Goal: Task Accomplishment & Management: Manage account settings

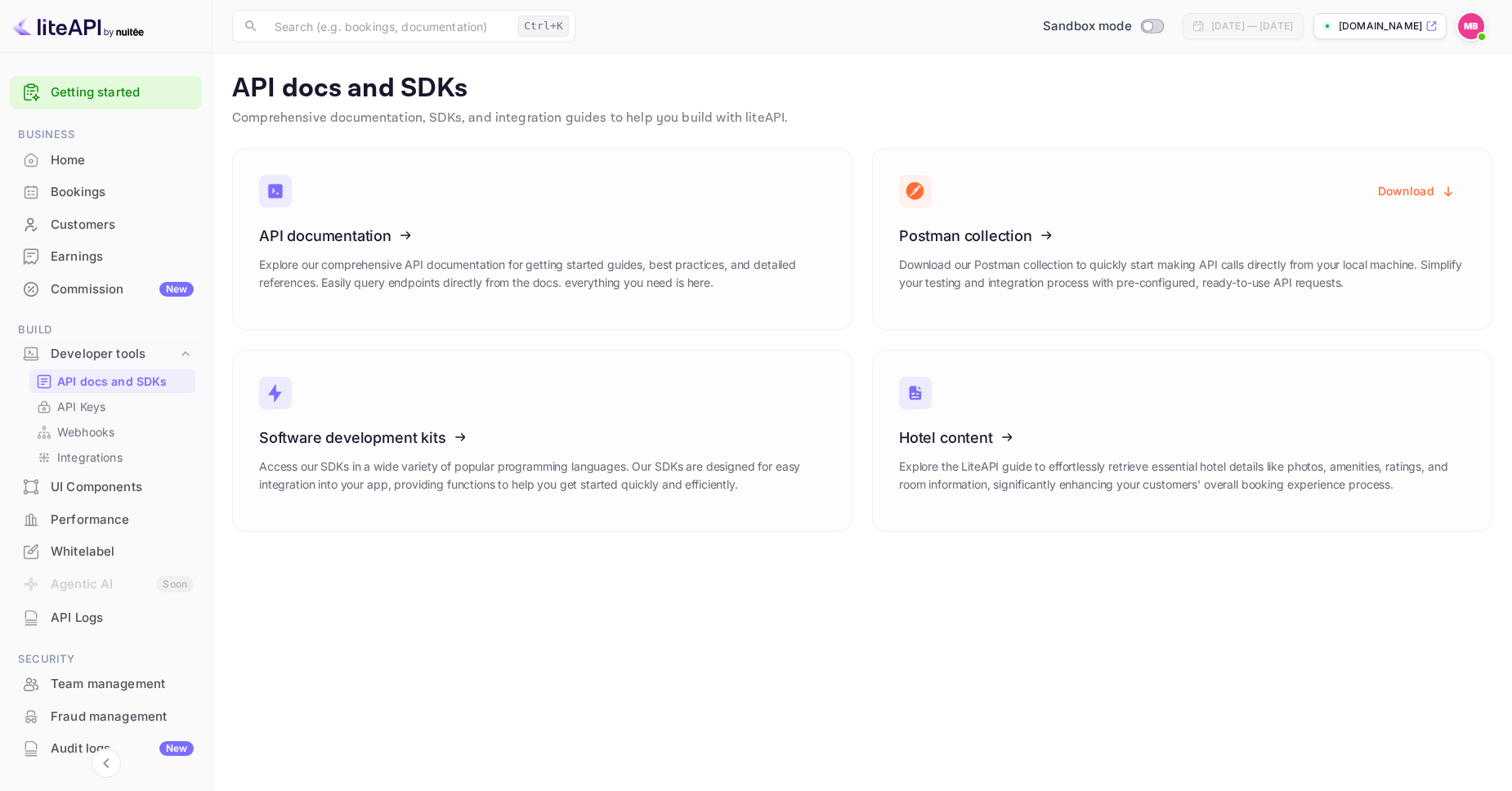
click at [101, 162] on div "Home" at bounding box center [122, 160] width 143 height 19
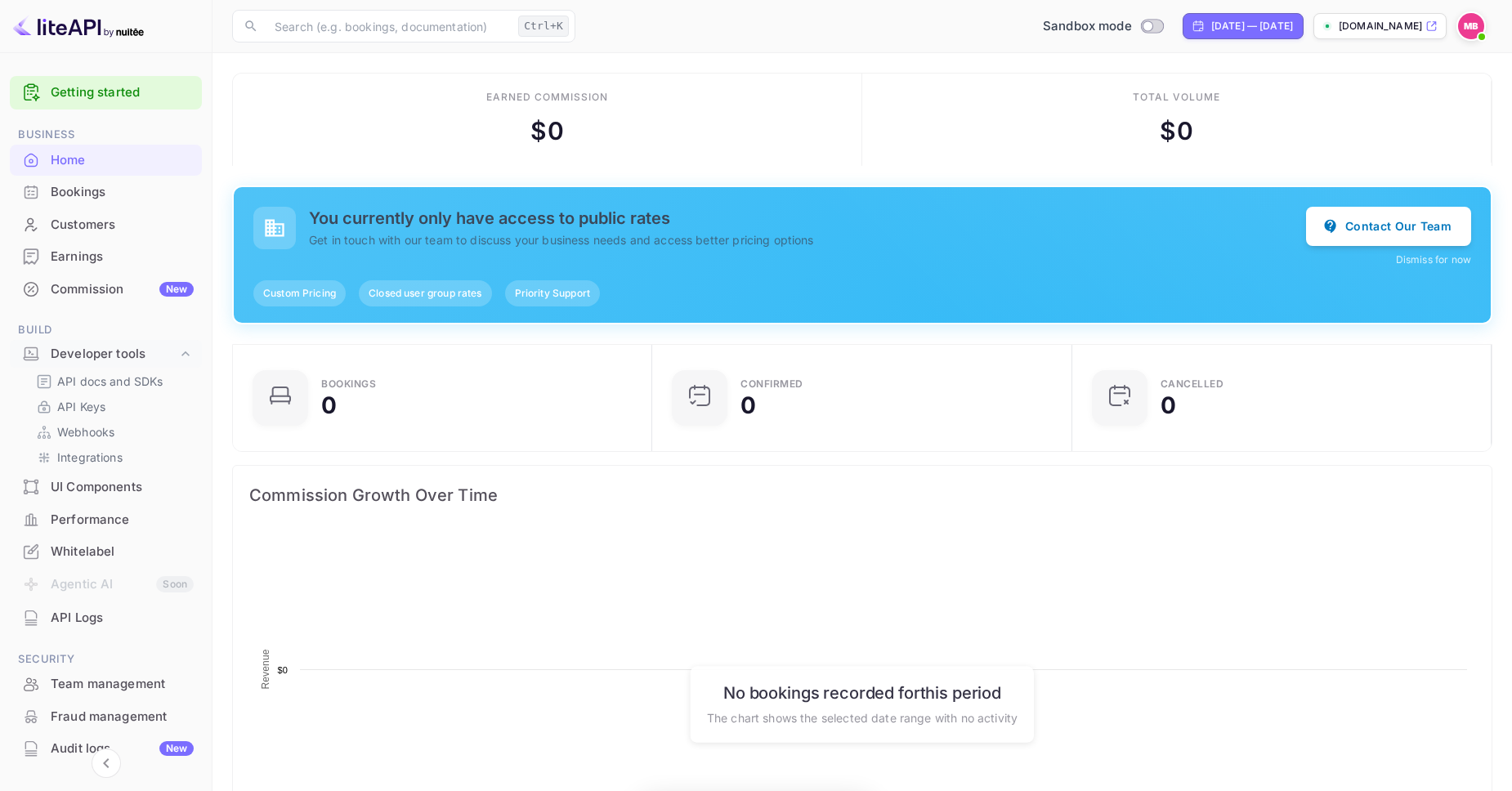
scroll to position [265, 410]
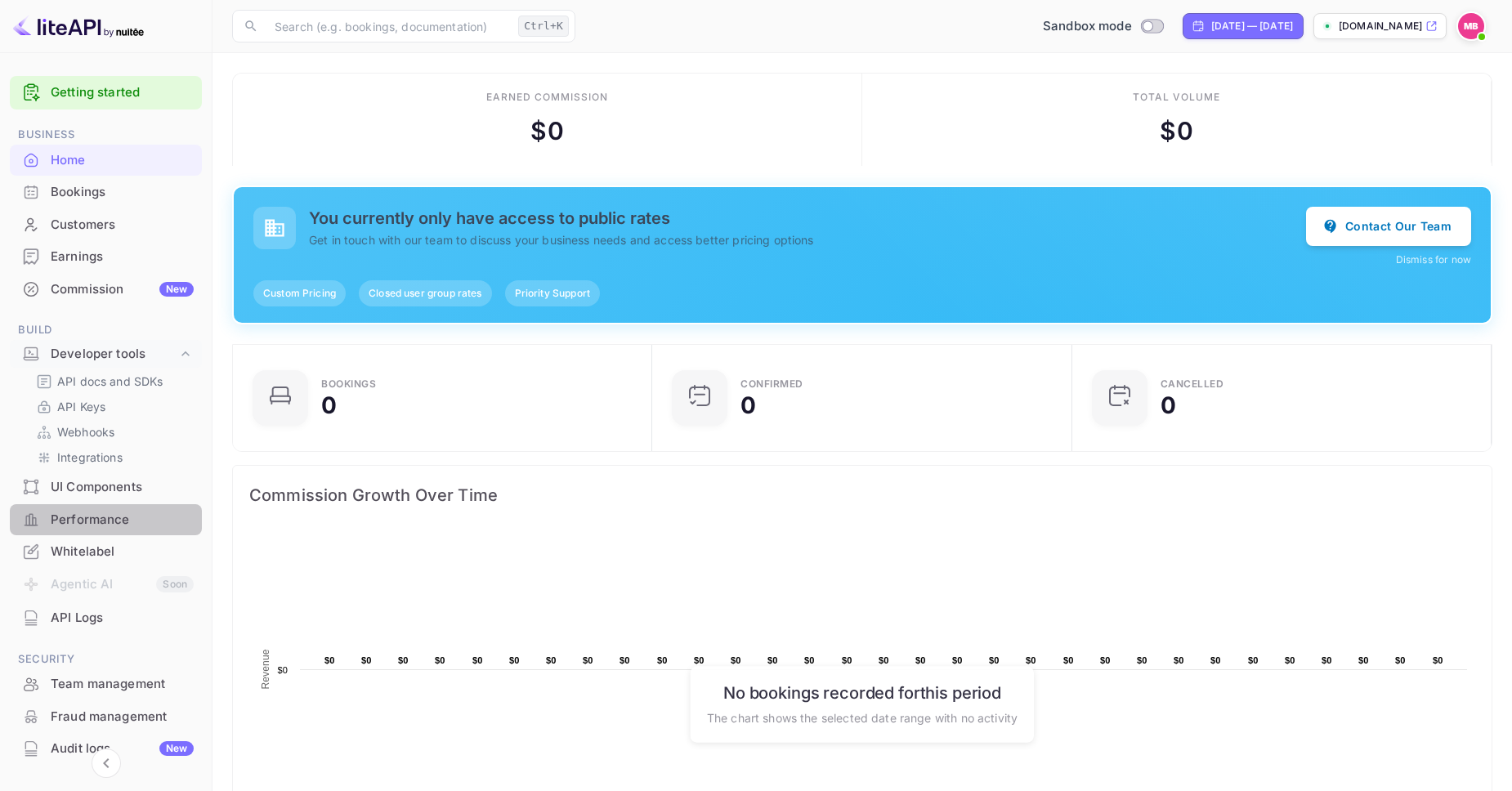
click at [107, 512] on div "Performance" at bounding box center [122, 519] width 143 height 19
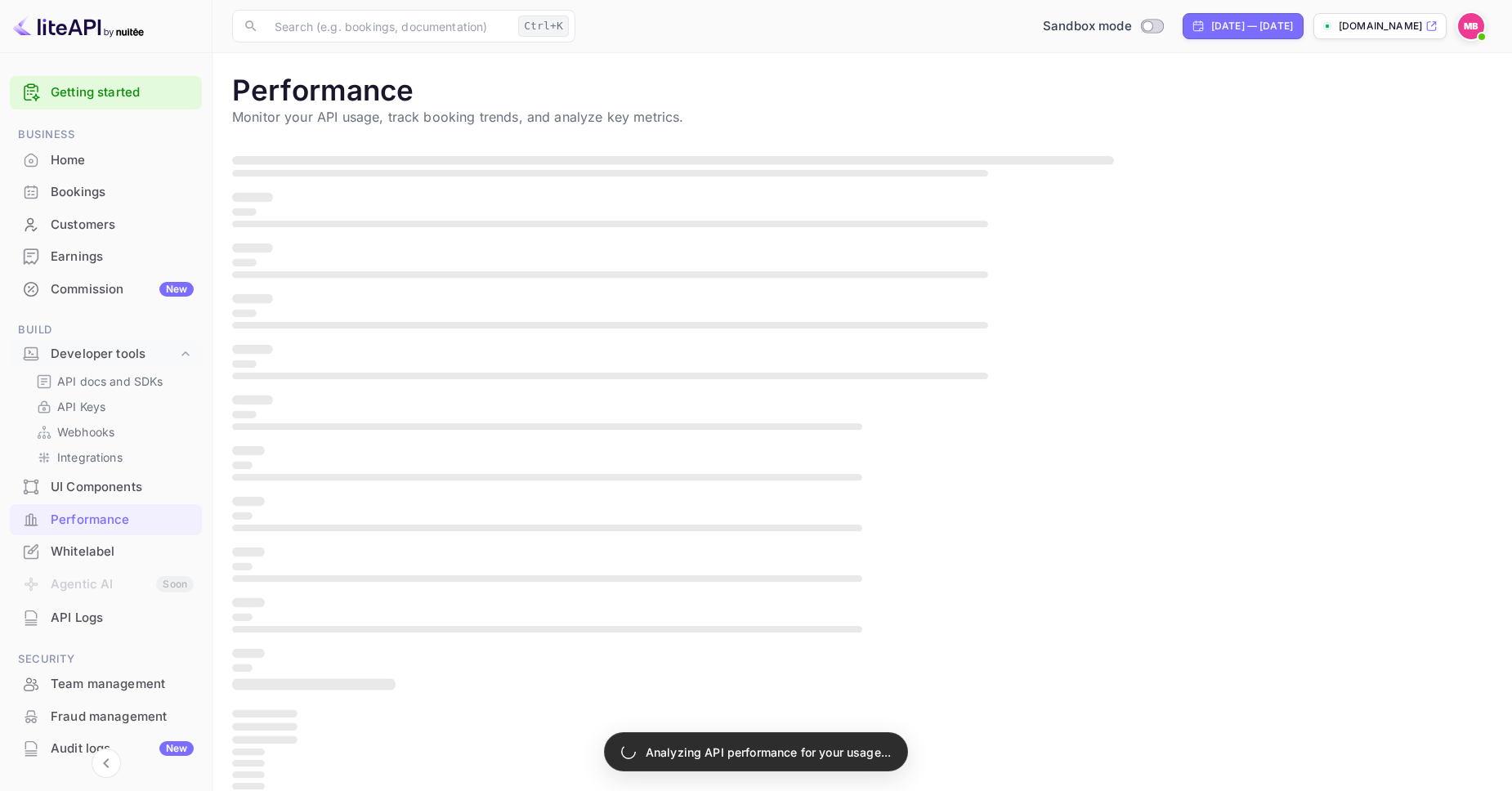
click at [109, 260] on div "Earnings" at bounding box center [122, 257] width 143 height 19
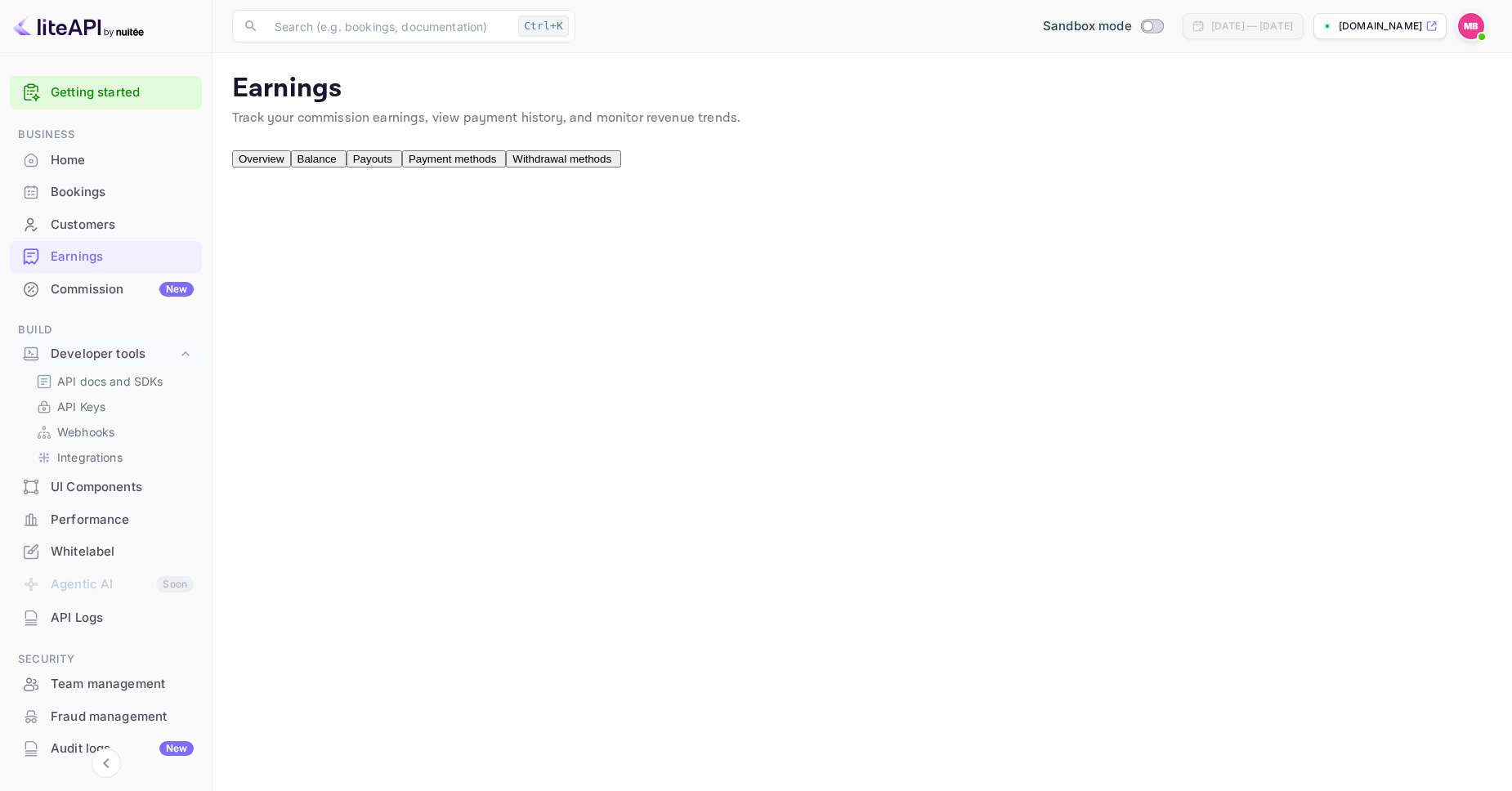
click at [346, 168] on button "Balance" at bounding box center [318, 159] width 56 height 17
click at [392, 165] on span "Payouts" at bounding box center [372, 159] width 39 height 12
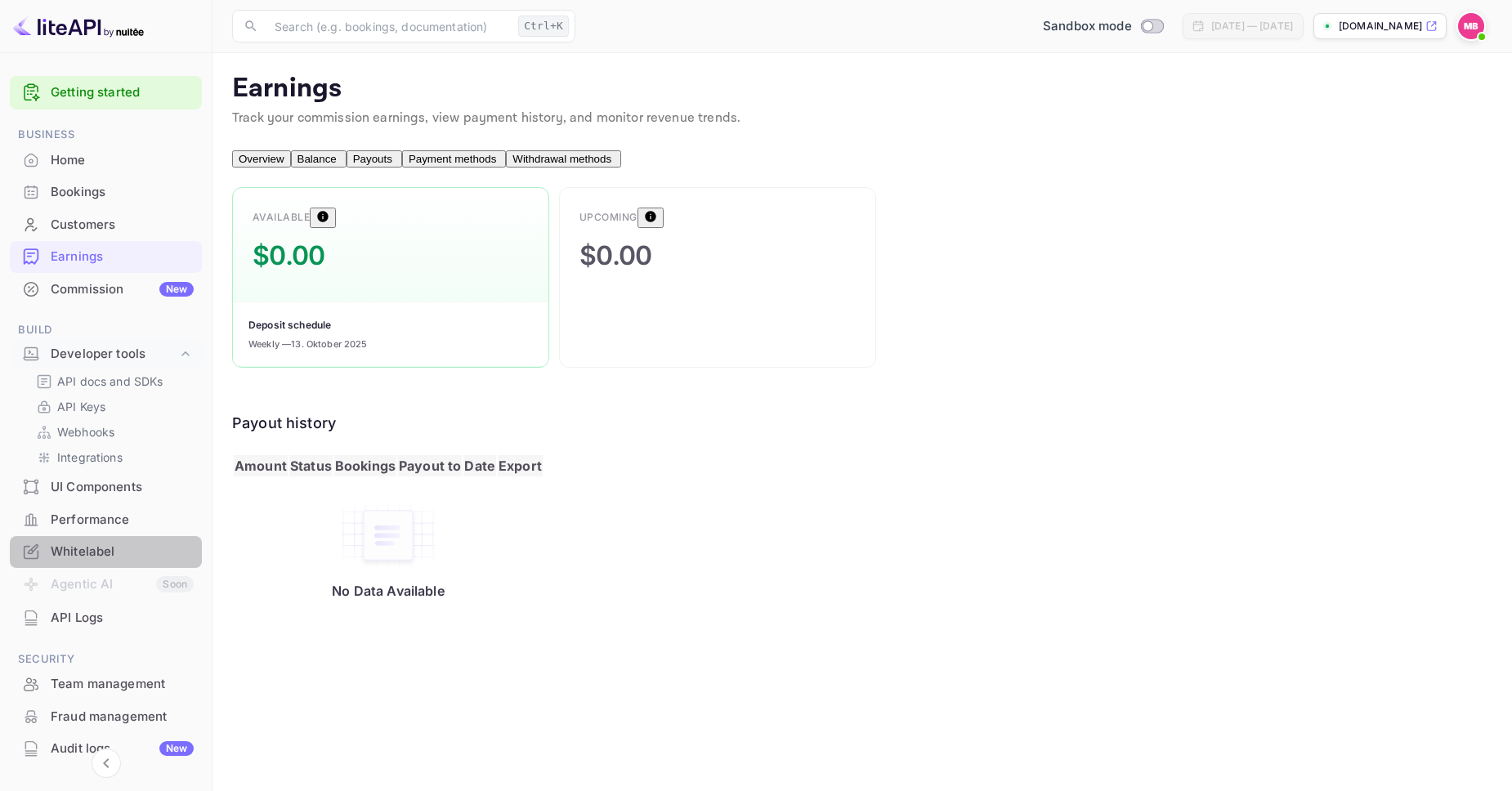
click at [115, 546] on div "Whitelabel" at bounding box center [122, 551] width 143 height 19
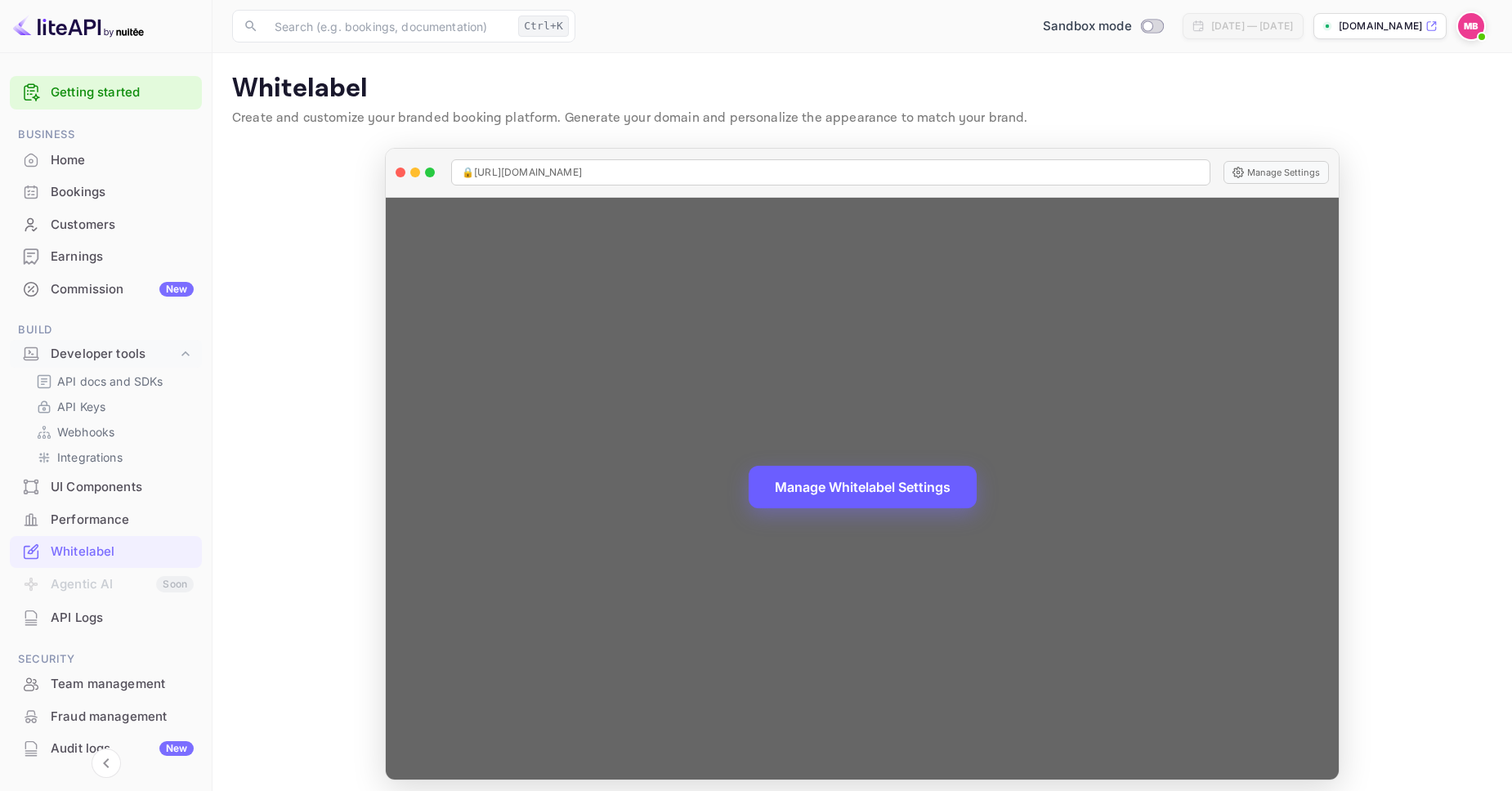
click at [867, 506] on button "Manage Whitelabel Settings" at bounding box center [862, 487] width 228 height 43
